Goal: Information Seeking & Learning: Learn about a topic

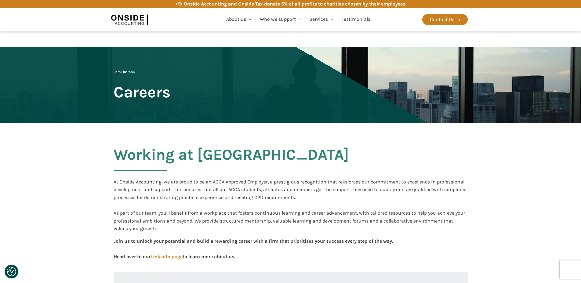
scroll to position [187, 0]
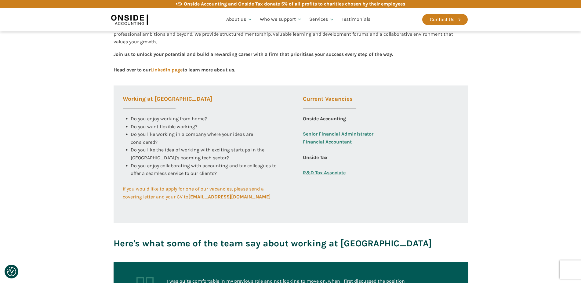
click at [336, 143] on link "Financial Accountant" at bounding box center [327, 146] width 49 height 16
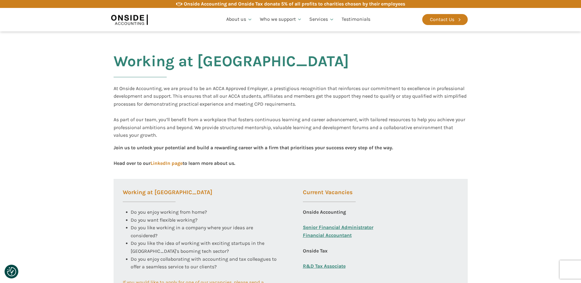
scroll to position [0, 0]
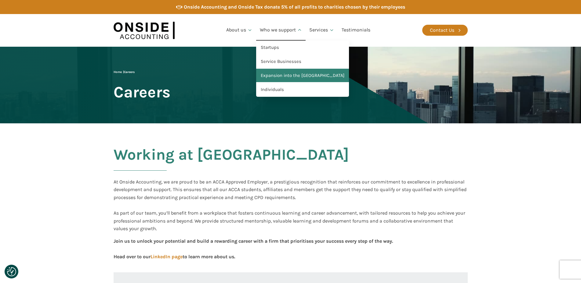
click at [287, 74] on link "Expansion into the [GEOGRAPHIC_DATA]" at bounding box center [302, 76] width 93 height 14
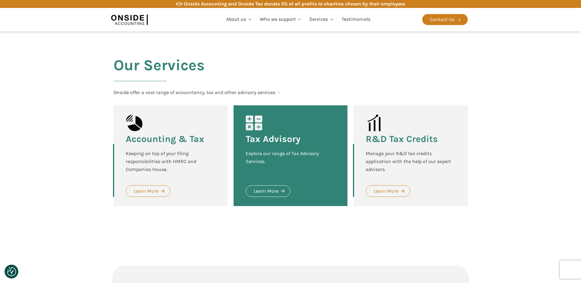
scroll to position [218, 0]
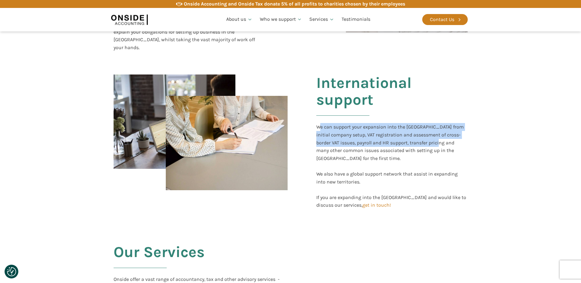
drag, startPoint x: 324, startPoint y: 109, endPoint x: 435, endPoint y: 129, distance: 113.1
click at [435, 129] on div "We can support your expansion into the UK from initial company setup, VAT regis…" at bounding box center [391, 166] width 151 height 86
click at [432, 123] on div "We can support your expansion into the UK from initial company setup, VAT regis…" at bounding box center [391, 166] width 151 height 86
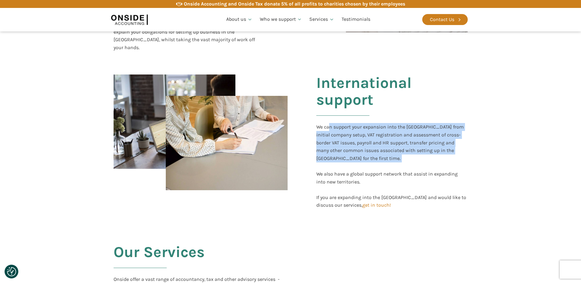
drag, startPoint x: 330, startPoint y: 112, endPoint x: 452, endPoint y: 143, distance: 126.3
click at [452, 143] on div "We can support your expansion into the UK from initial company setup, VAT regis…" at bounding box center [391, 166] width 151 height 86
click at [394, 126] on div "We can support your expansion into the UK from initial company setup, VAT regis…" at bounding box center [391, 166] width 151 height 86
drag, startPoint x: 356, startPoint y: 120, endPoint x: 466, endPoint y: 141, distance: 112.0
click at [466, 141] on div "We can support your expansion into the UK from initial company setup, VAT regis…" at bounding box center [391, 166] width 151 height 86
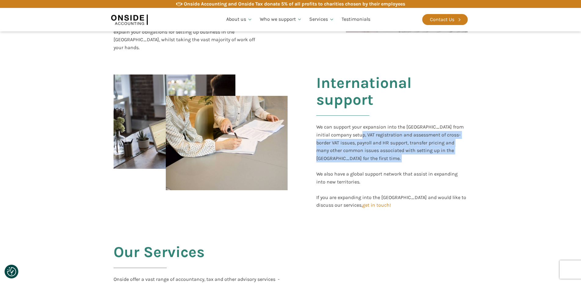
drag, startPoint x: 334, startPoint y: 143, endPoint x: 438, endPoint y: 185, distance: 112.4
click at [438, 185] on div "We can support your expansion into the UK from initial company setup, VAT regis…" at bounding box center [391, 166] width 151 height 86
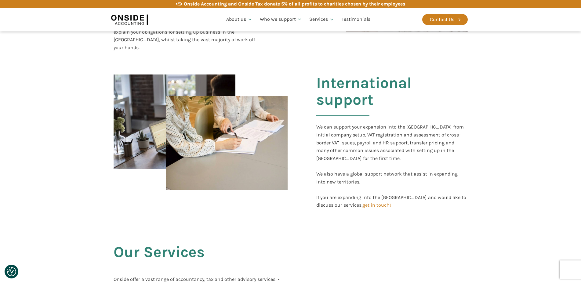
click at [425, 174] on div "We can support your expansion into the UK from initial company setup, VAT regis…" at bounding box center [391, 166] width 151 height 86
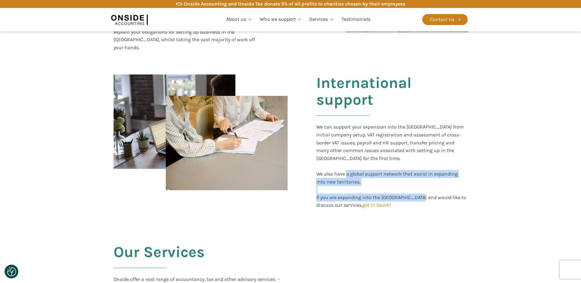
drag, startPoint x: 346, startPoint y: 148, endPoint x: 420, endPoint y: 178, distance: 79.4
click at [420, 178] on div "We can support your expansion into the UK from initial company setup, VAT regis…" at bounding box center [391, 166] width 151 height 86
click at [352, 162] on div "We can support your expansion into the UK from initial company setup, VAT regis…" at bounding box center [391, 166] width 151 height 86
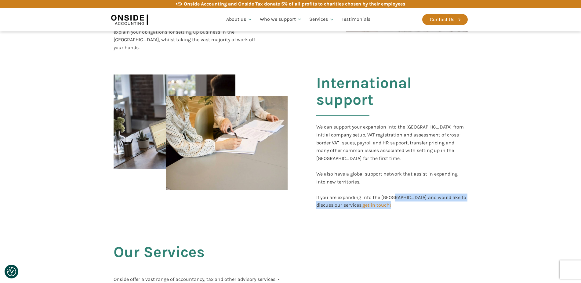
drag, startPoint x: 395, startPoint y: 177, endPoint x: 413, endPoint y: 191, distance: 23.1
click at [413, 191] on div "International support We can support your expansion into the UK from initial co…" at bounding box center [290, 142] width 366 height 158
click at [412, 190] on div "International support We can support your expansion into the UK from initial co…" at bounding box center [290, 142] width 366 height 158
